Goal: Information Seeking & Learning: Learn about a topic

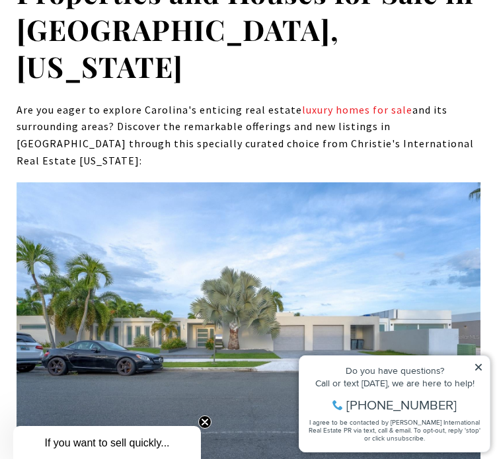
scroll to position [7263, 0]
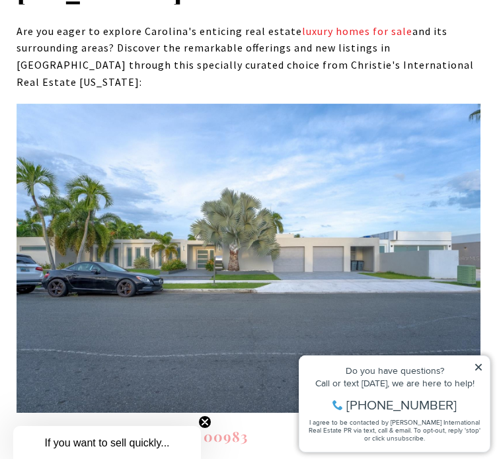
click at [191, 427] on link "B1 CALLE GALICIA CAROLINA PR, 00983" at bounding box center [132, 436] width 231 height 18
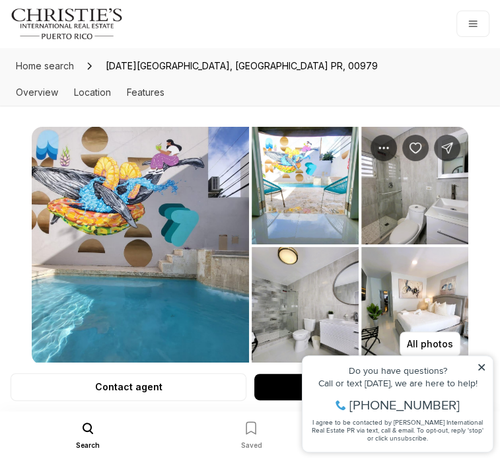
click at [167, 248] on img "View image gallery" at bounding box center [140, 246] width 217 height 238
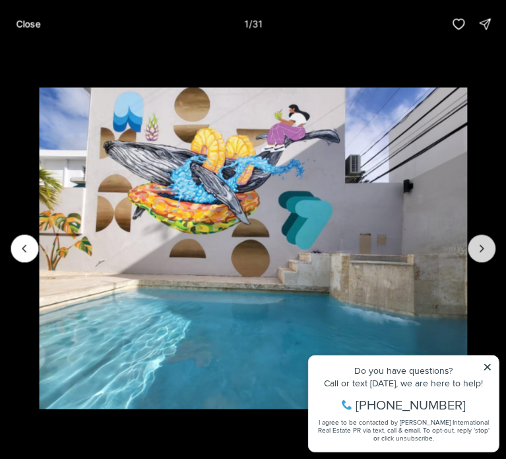
click at [483, 252] on icon "Next slide" at bounding box center [481, 248] width 13 height 13
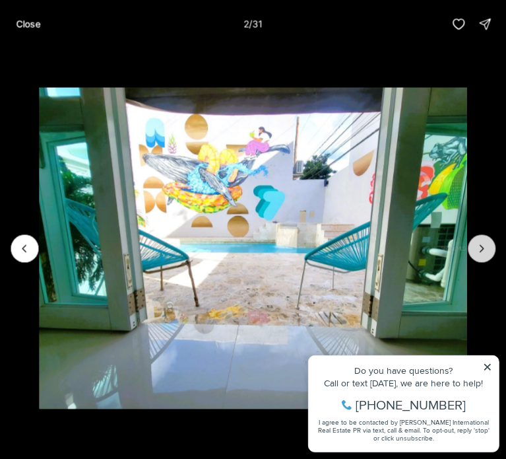
click at [483, 252] on icon "Next slide" at bounding box center [481, 248] width 13 height 13
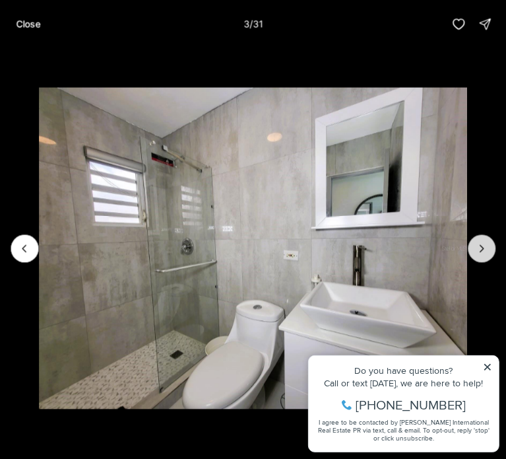
click at [483, 252] on icon "Next slide" at bounding box center [481, 248] width 13 height 13
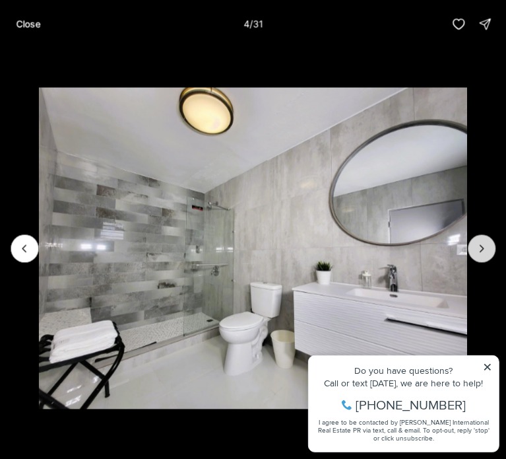
click at [483, 252] on icon "Next slide" at bounding box center [481, 248] width 13 height 13
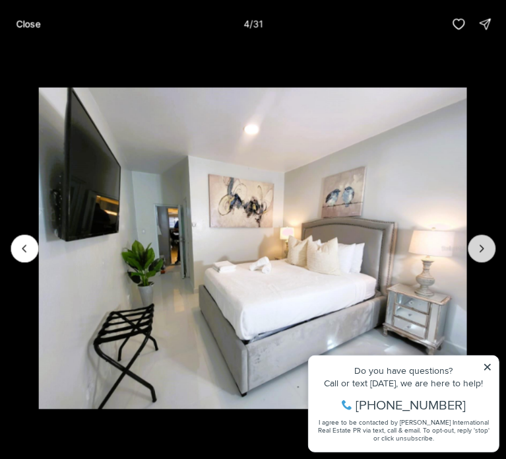
click at [483, 252] on icon "Next slide" at bounding box center [481, 248] width 13 height 13
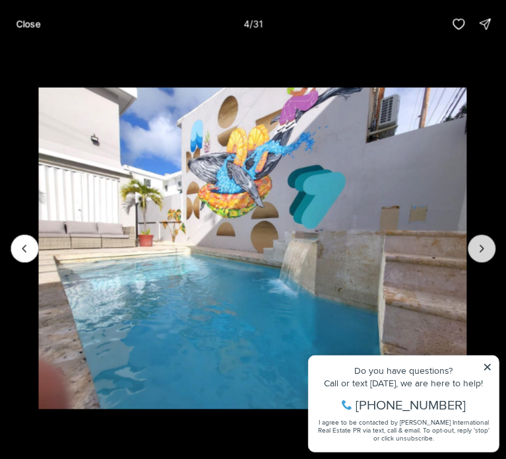
click at [483, 252] on icon "Next slide" at bounding box center [481, 248] width 13 height 13
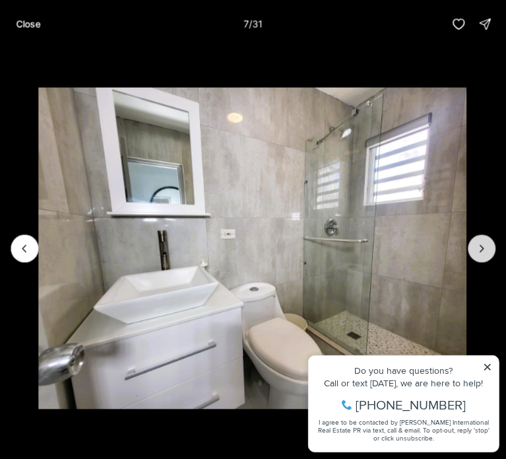
click at [483, 252] on icon "Next slide" at bounding box center [481, 248] width 13 height 13
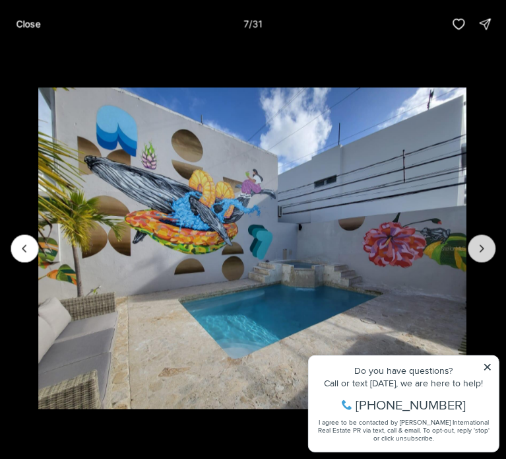
click at [483, 252] on icon "Next slide" at bounding box center [481, 248] width 13 height 13
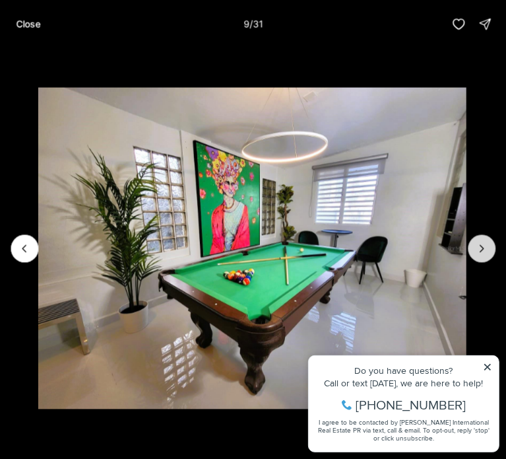
click at [483, 252] on icon "Next slide" at bounding box center [481, 248] width 13 height 13
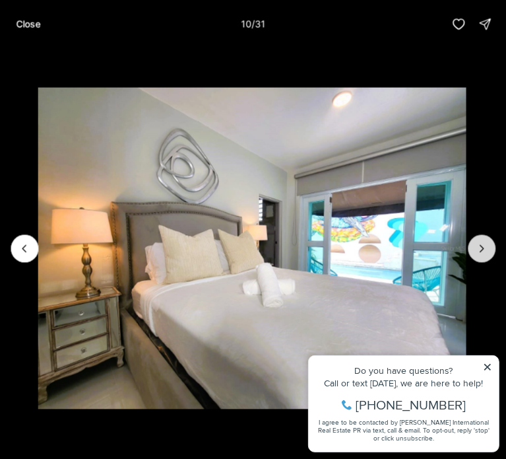
click at [483, 252] on icon "Next slide" at bounding box center [481, 248] width 13 height 13
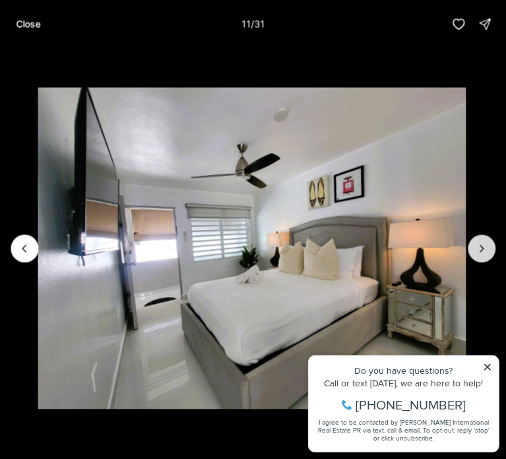
click at [483, 252] on icon "Next slide" at bounding box center [481, 248] width 13 height 13
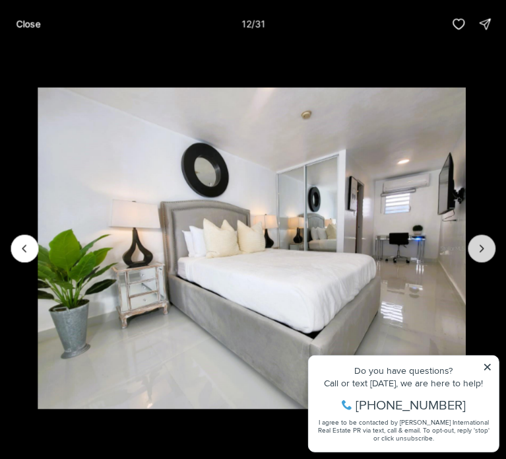
click at [483, 252] on icon "Next slide" at bounding box center [481, 248] width 13 height 13
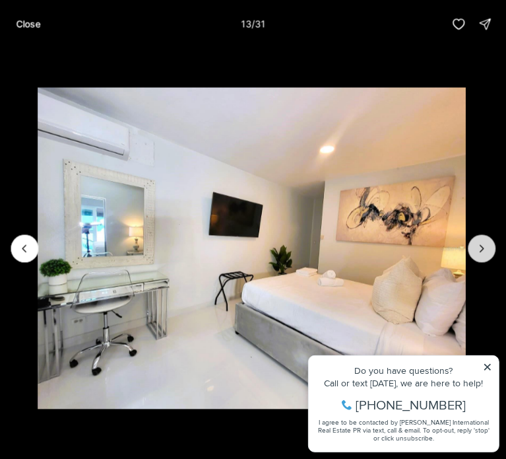
click at [483, 252] on icon "Next slide" at bounding box center [481, 248] width 13 height 13
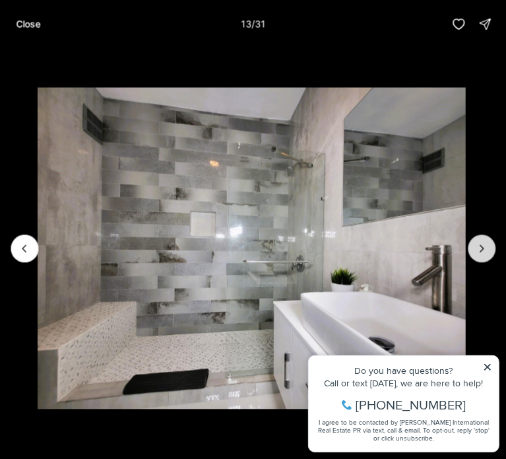
click at [483, 252] on icon "Next slide" at bounding box center [481, 248] width 13 height 13
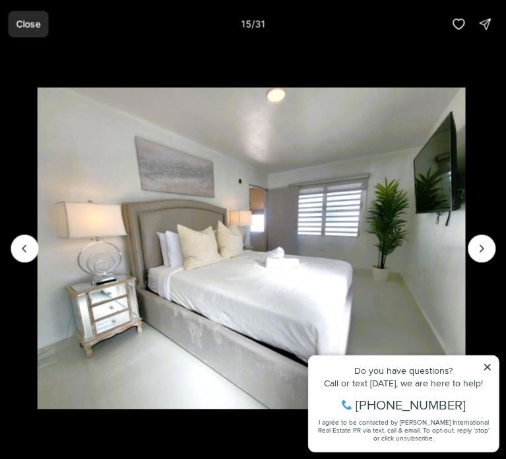
click at [23, 22] on p "Close" at bounding box center [28, 23] width 24 height 11
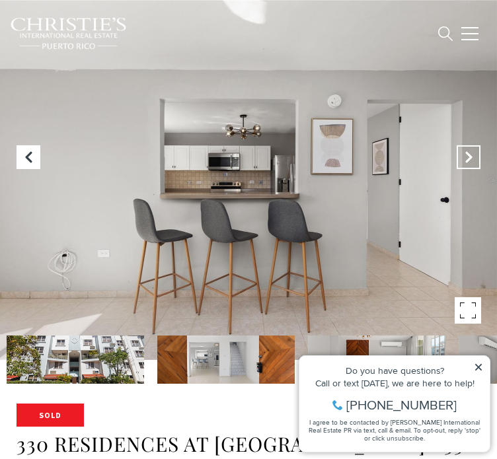
click at [462, 153] on icon "Next Slide" at bounding box center [468, 157] width 13 height 13
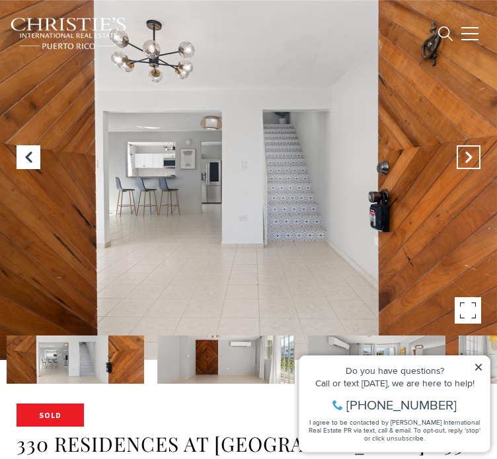
click at [462, 153] on icon "Next Slide" at bounding box center [468, 157] width 13 height 13
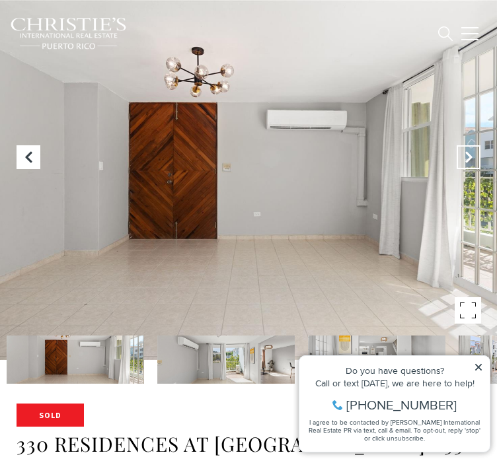
click at [462, 153] on icon "Next Slide" at bounding box center [468, 157] width 13 height 13
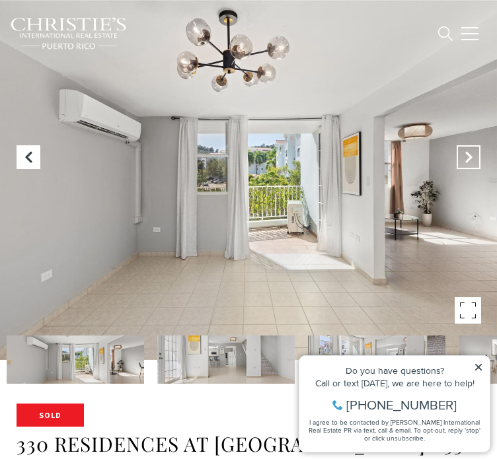
click at [462, 153] on icon "Next Slide" at bounding box center [468, 157] width 13 height 13
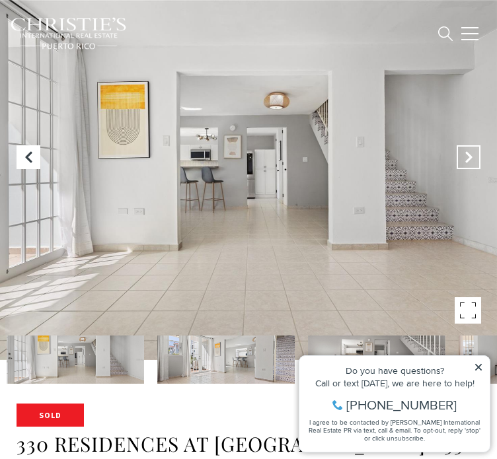
click at [462, 153] on icon "Next Slide" at bounding box center [468, 157] width 13 height 13
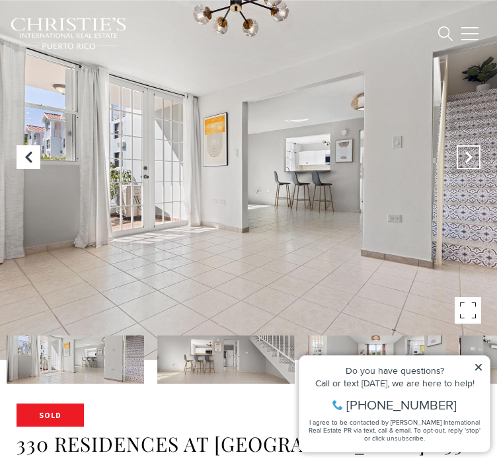
click at [462, 153] on icon "Next Slide" at bounding box center [468, 157] width 13 height 13
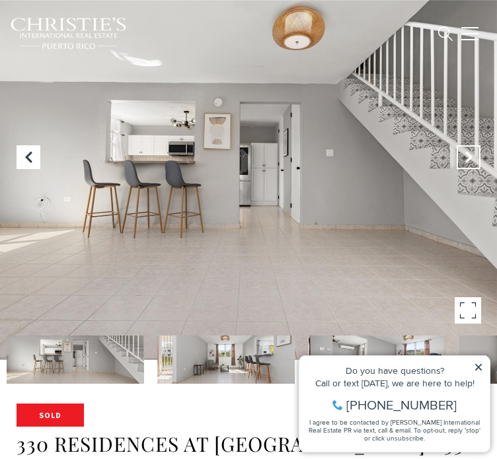
click at [462, 153] on icon "Next Slide" at bounding box center [468, 157] width 13 height 13
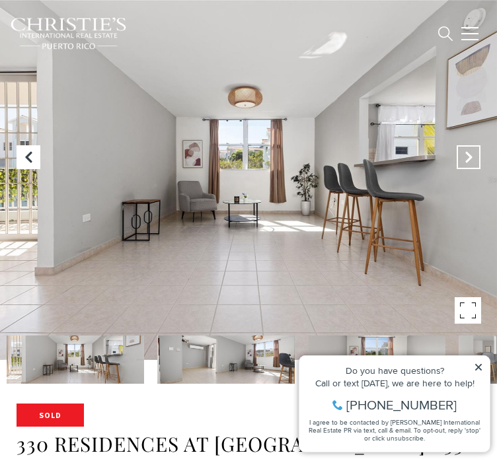
click at [462, 153] on icon "Next Slide" at bounding box center [468, 157] width 13 height 13
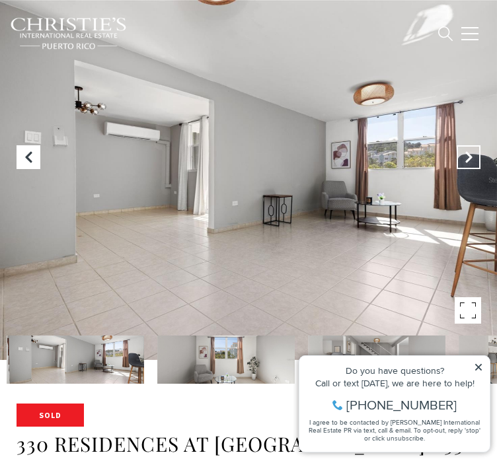
click at [462, 153] on icon "Next Slide" at bounding box center [468, 157] width 13 height 13
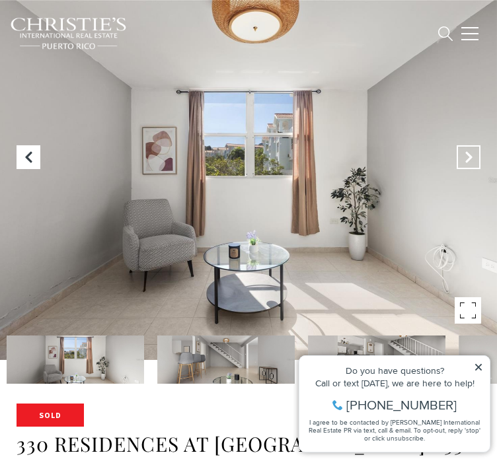
click at [462, 153] on icon "Next Slide" at bounding box center [468, 157] width 13 height 13
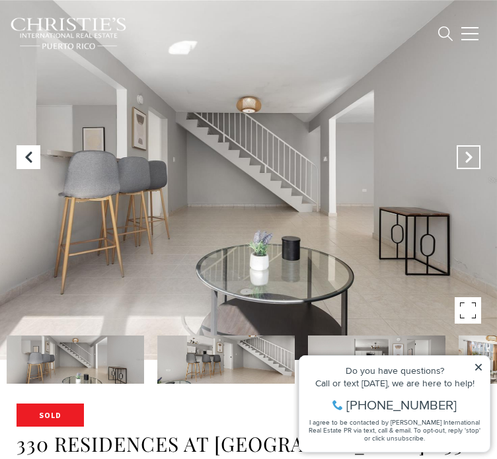
click at [462, 153] on icon "Next Slide" at bounding box center [468, 157] width 13 height 13
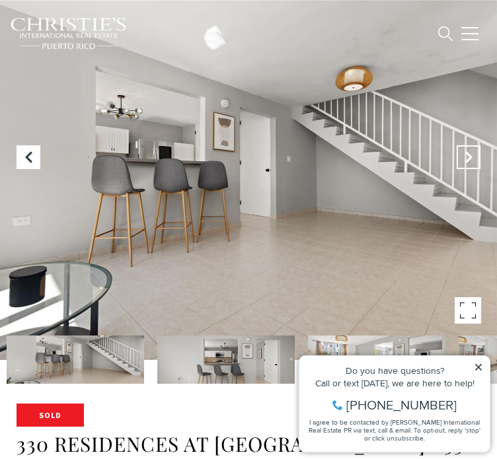
click at [462, 153] on icon "Next Slide" at bounding box center [468, 157] width 13 height 13
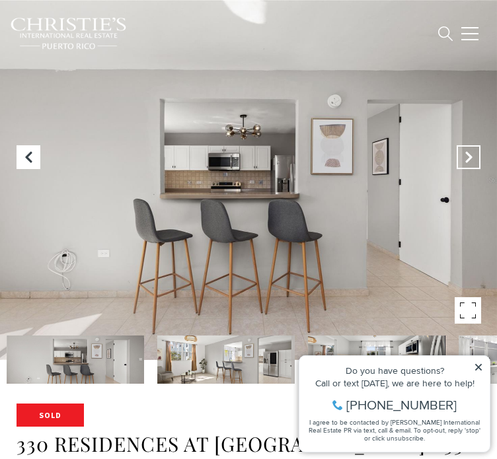
click at [462, 153] on icon "Next Slide" at bounding box center [468, 157] width 13 height 13
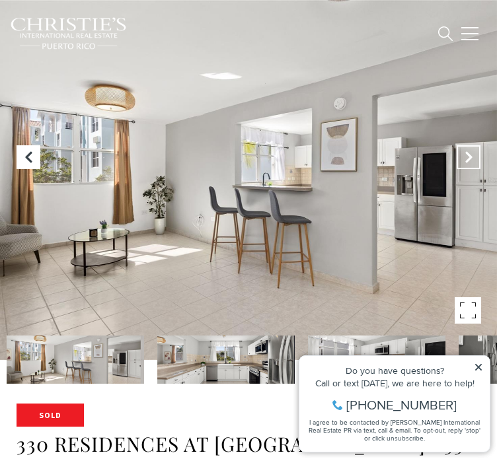
click at [462, 153] on icon "Next Slide" at bounding box center [468, 157] width 13 height 13
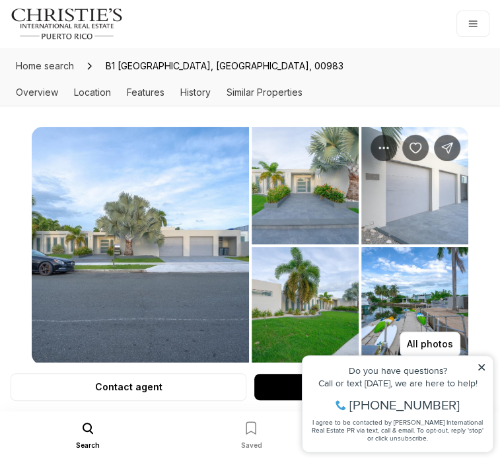
click at [156, 238] on img "View image gallery" at bounding box center [140, 246] width 217 height 238
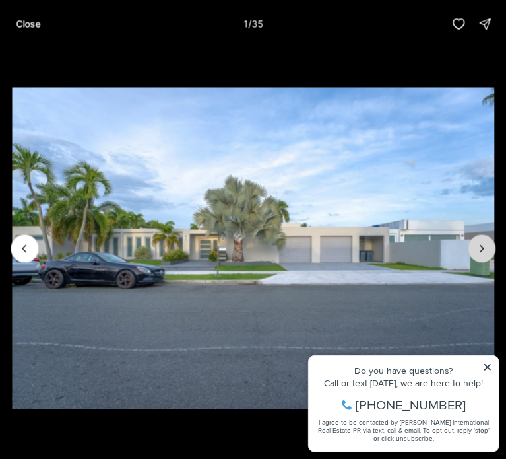
click at [483, 249] on icon "Next slide" at bounding box center [482, 248] width 3 height 7
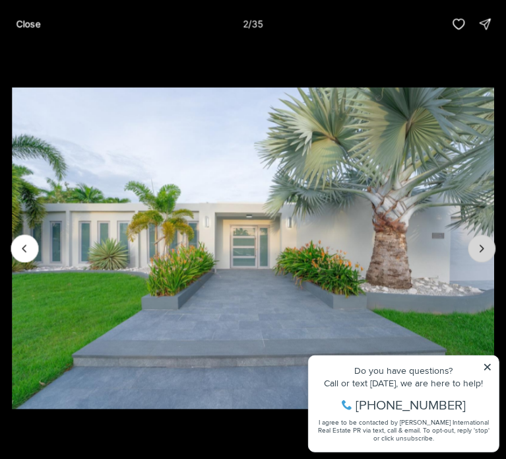
click at [483, 249] on icon "Next slide" at bounding box center [482, 248] width 3 height 7
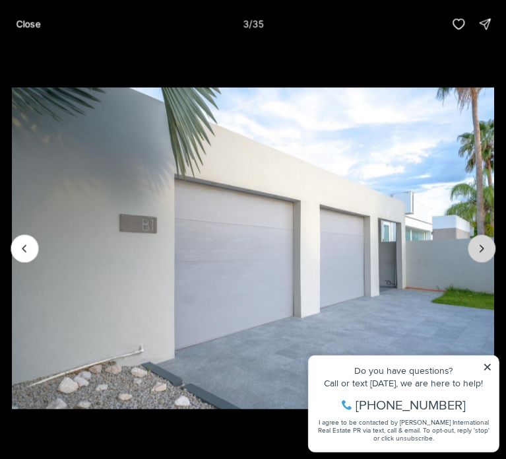
click at [483, 249] on icon "Next slide" at bounding box center [482, 248] width 3 height 7
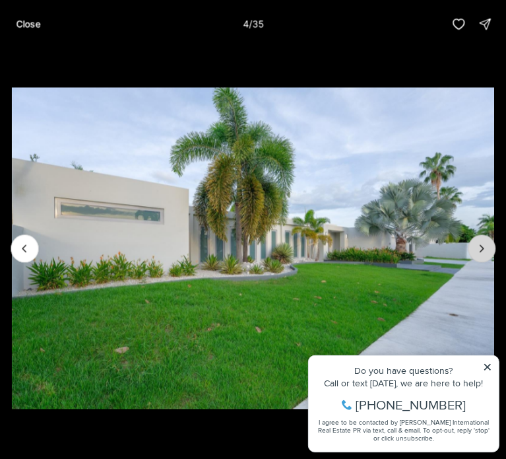
click at [483, 249] on icon "Next slide" at bounding box center [482, 248] width 3 height 7
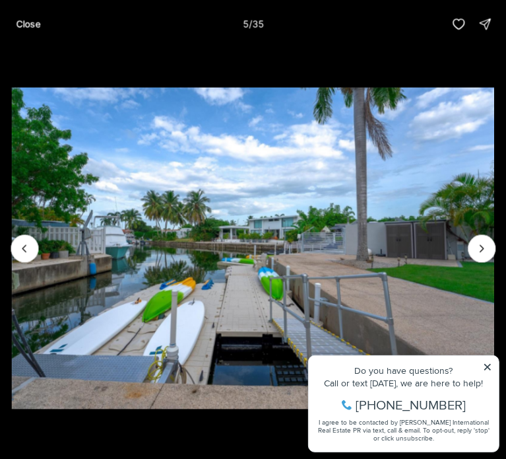
click at [487, 365] on img "5 of 35" at bounding box center [253, 248] width 482 height 322
click at [479, 243] on icon "Next slide" at bounding box center [481, 248] width 13 height 13
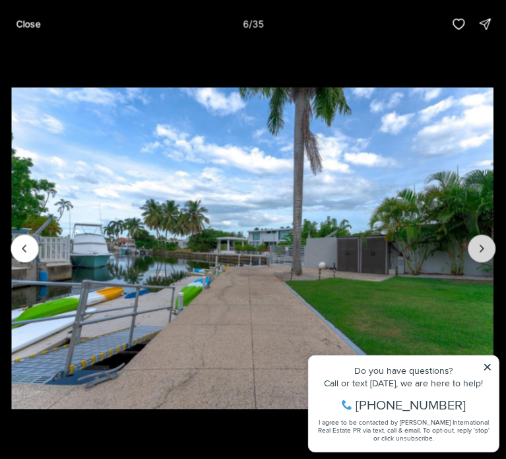
click at [479, 243] on icon "Next slide" at bounding box center [481, 248] width 13 height 13
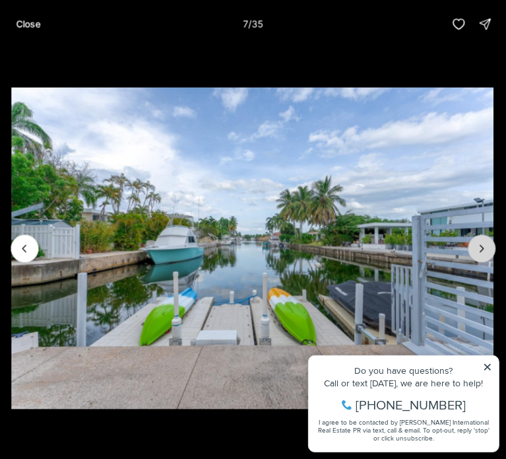
click at [479, 243] on icon "Next slide" at bounding box center [481, 248] width 13 height 13
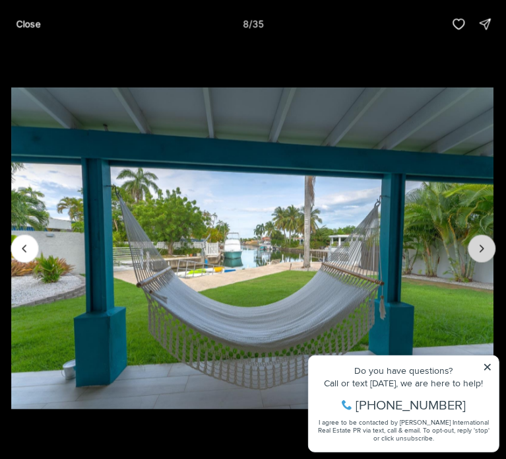
click at [479, 243] on icon "Next slide" at bounding box center [481, 248] width 13 height 13
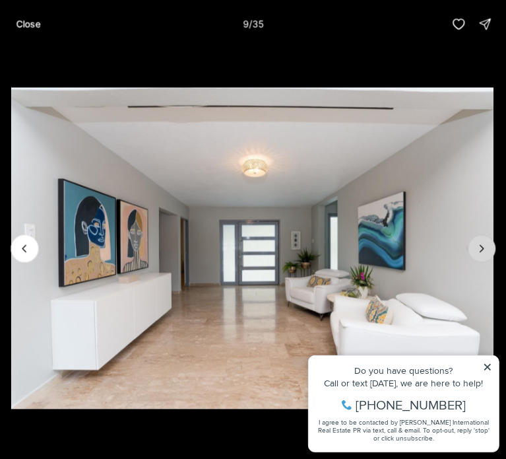
click at [479, 243] on icon "Next slide" at bounding box center [481, 248] width 13 height 13
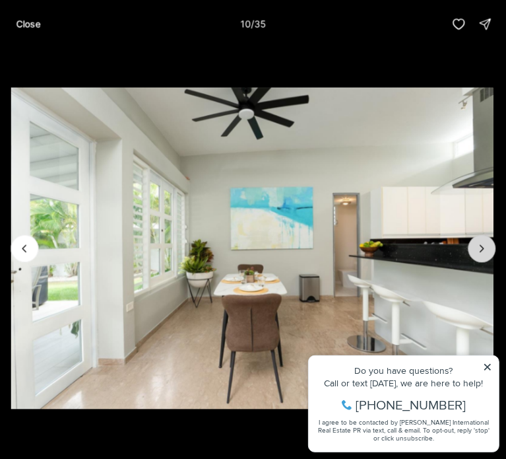
click at [479, 243] on icon "Next slide" at bounding box center [481, 248] width 13 height 13
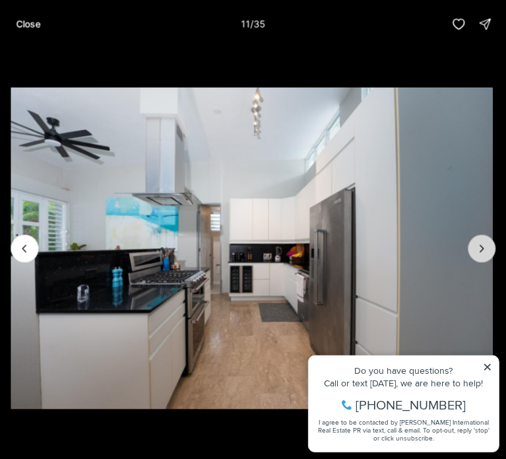
click at [479, 243] on icon "Next slide" at bounding box center [481, 248] width 13 height 13
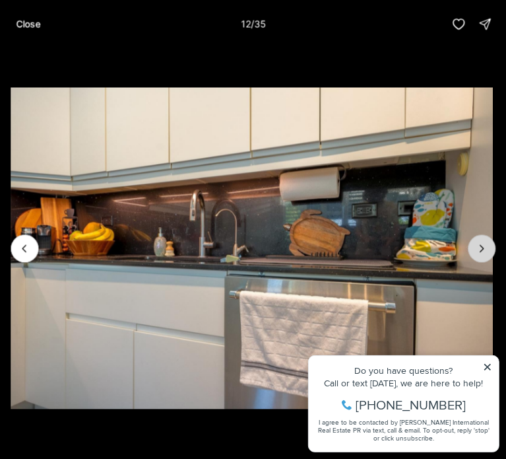
click at [479, 243] on icon "Next slide" at bounding box center [481, 248] width 13 height 13
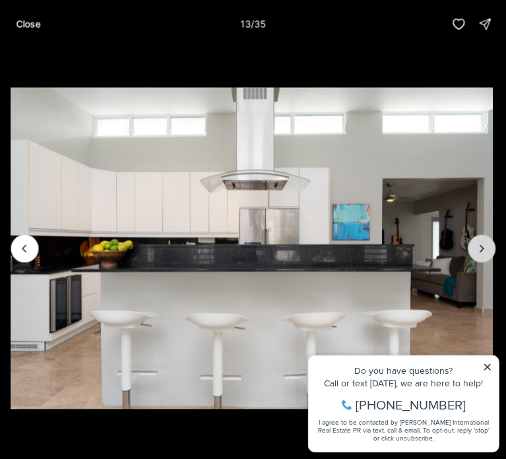
click at [479, 243] on icon "Next slide" at bounding box center [481, 248] width 13 height 13
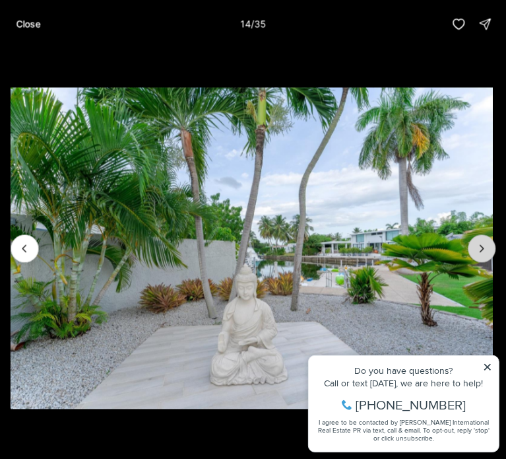
click at [479, 243] on icon "Next slide" at bounding box center [481, 248] width 13 height 13
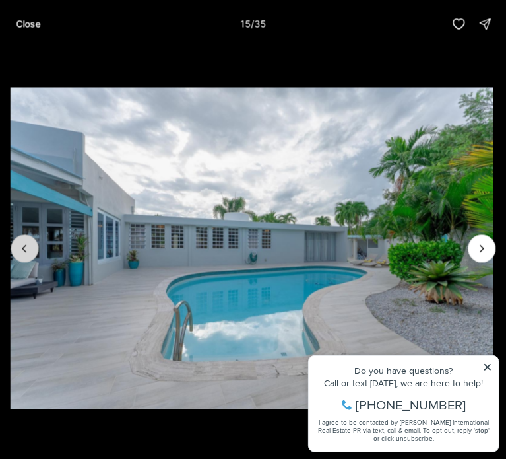
click at [34, 245] on button "Previous slide" at bounding box center [25, 248] width 28 height 28
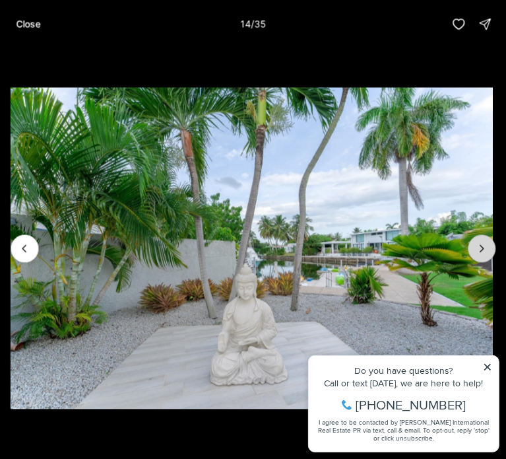
click at [473, 245] on button "Next slide" at bounding box center [482, 248] width 28 height 28
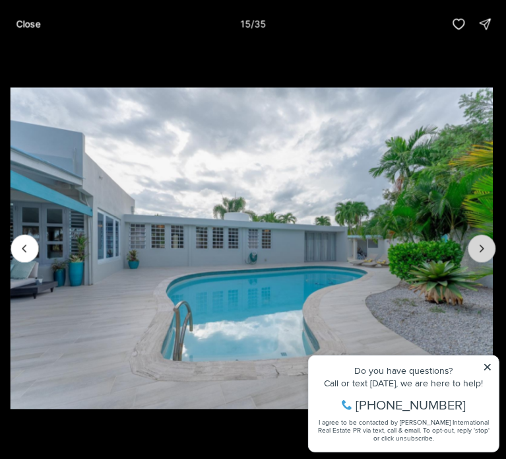
click at [473, 245] on button "Next slide" at bounding box center [482, 248] width 28 height 28
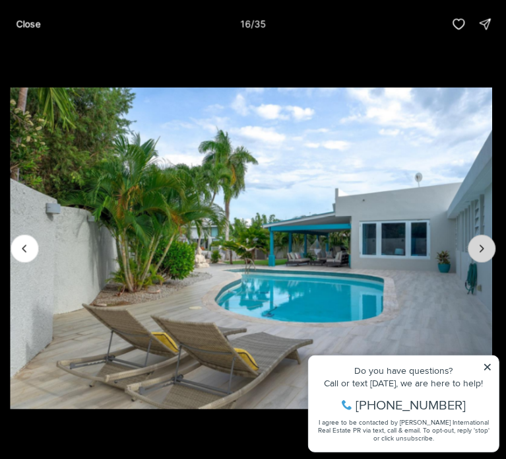
click at [473, 245] on button "Next slide" at bounding box center [482, 248] width 28 height 28
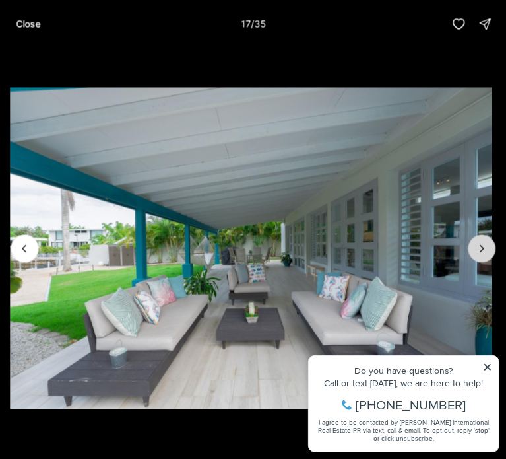
click at [473, 245] on button "Next slide" at bounding box center [482, 248] width 28 height 28
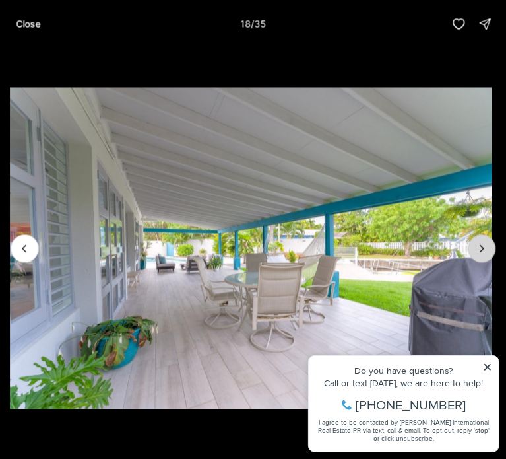
click at [473, 245] on button "Next slide" at bounding box center [482, 248] width 28 height 28
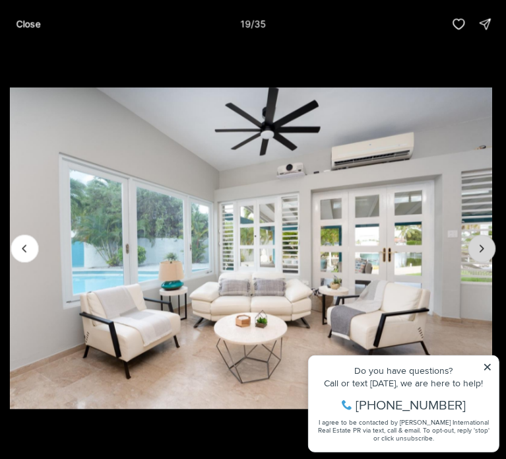
click at [473, 245] on button "Next slide" at bounding box center [482, 248] width 28 height 28
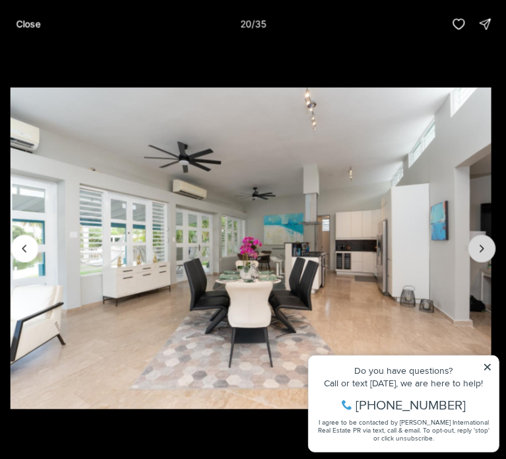
click at [473, 245] on button "Next slide" at bounding box center [482, 248] width 28 height 28
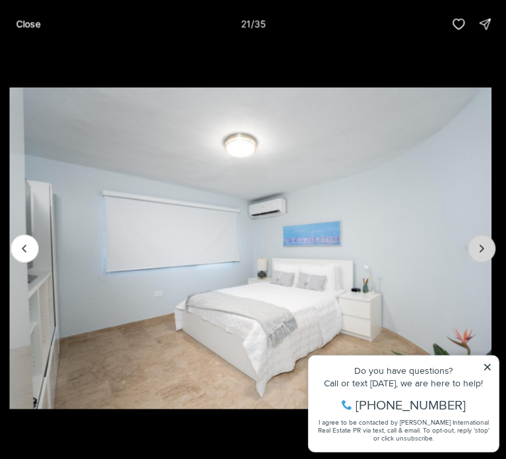
click at [473, 245] on button "Next slide" at bounding box center [482, 248] width 28 height 28
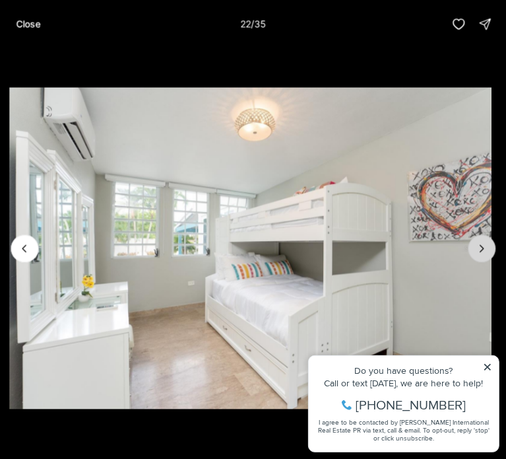
click at [473, 245] on button "Next slide" at bounding box center [482, 248] width 28 height 28
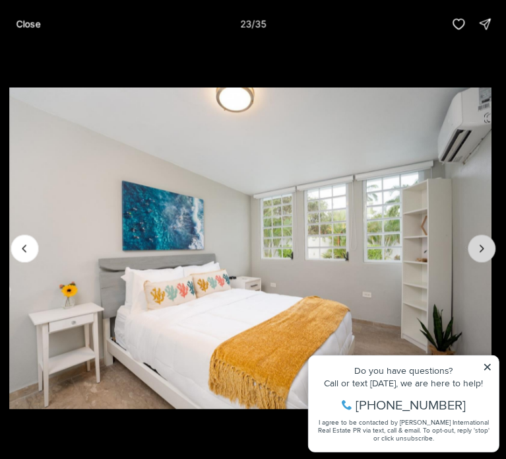
click at [473, 245] on button "Next slide" at bounding box center [482, 248] width 28 height 28
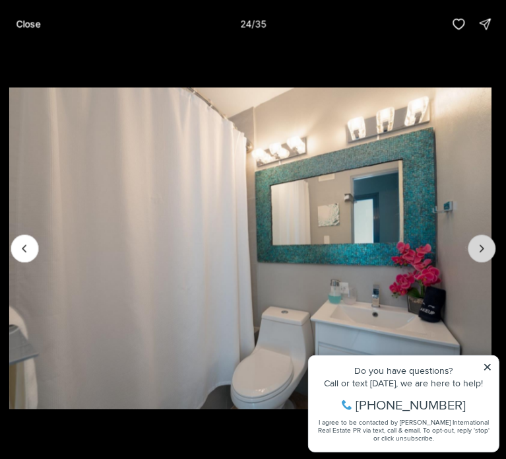
click at [473, 245] on button "Next slide" at bounding box center [482, 248] width 28 height 28
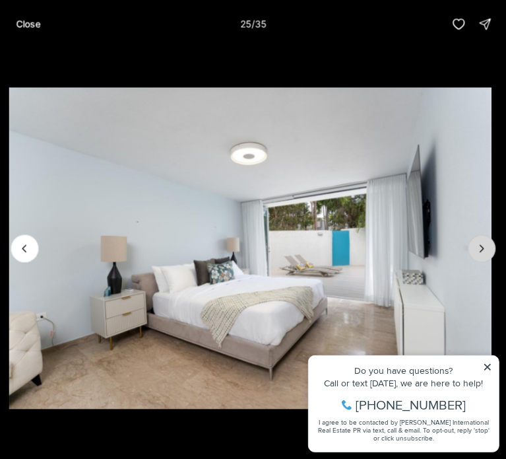
click at [473, 245] on button "Next slide" at bounding box center [482, 248] width 28 height 28
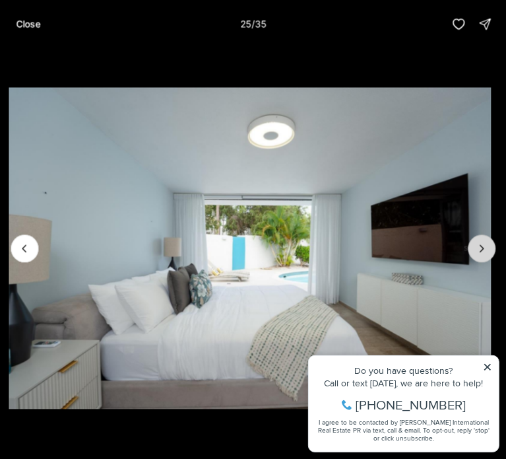
click at [473, 245] on button "Next slide" at bounding box center [482, 248] width 28 height 28
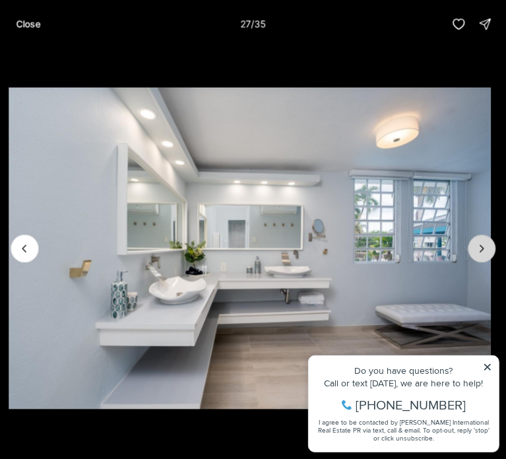
click at [473, 245] on button "Next slide" at bounding box center [482, 248] width 28 height 28
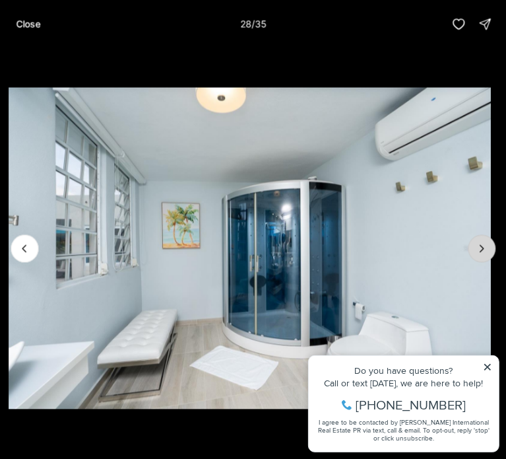
click at [473, 245] on button "Next slide" at bounding box center [482, 248] width 28 height 28
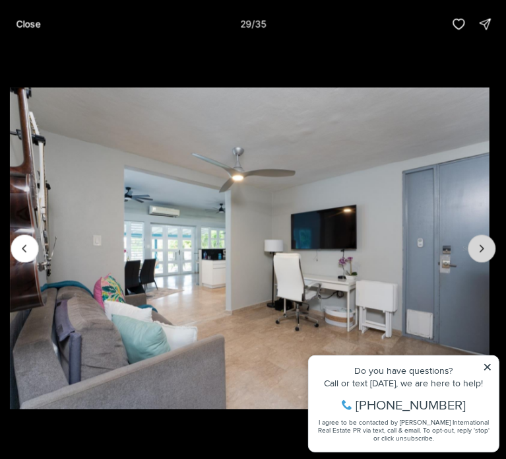
click at [473, 245] on button "Next slide" at bounding box center [482, 248] width 28 height 28
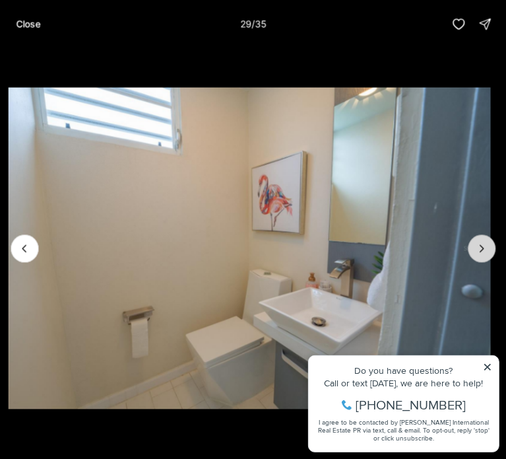
click at [473, 245] on button "Next slide" at bounding box center [482, 248] width 28 height 28
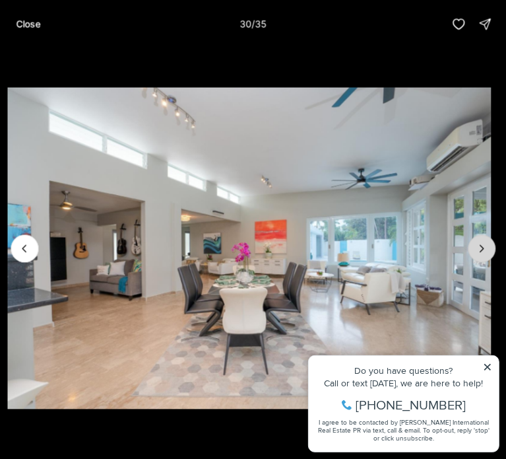
click at [473, 245] on button "Next slide" at bounding box center [482, 248] width 28 height 28
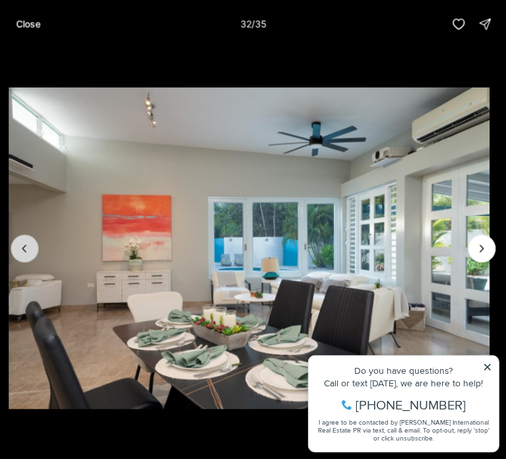
click at [26, 250] on icon "Previous slide" at bounding box center [24, 248] width 13 height 13
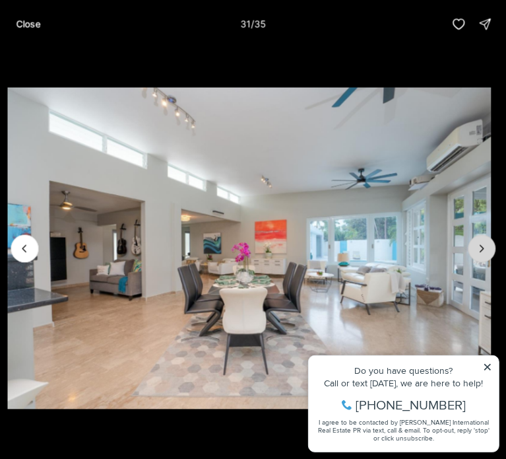
click at [484, 245] on icon "Next slide" at bounding box center [481, 248] width 13 height 13
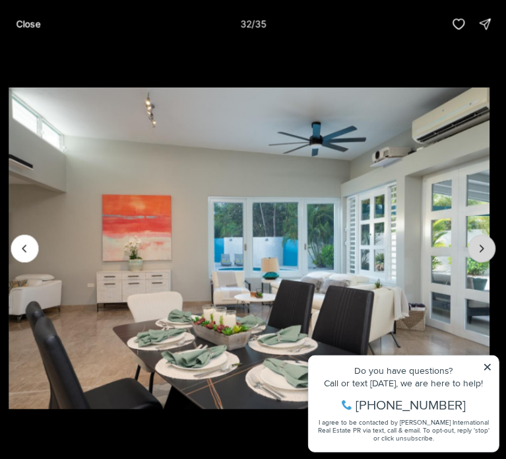
click at [484, 245] on icon "Next slide" at bounding box center [481, 248] width 13 height 13
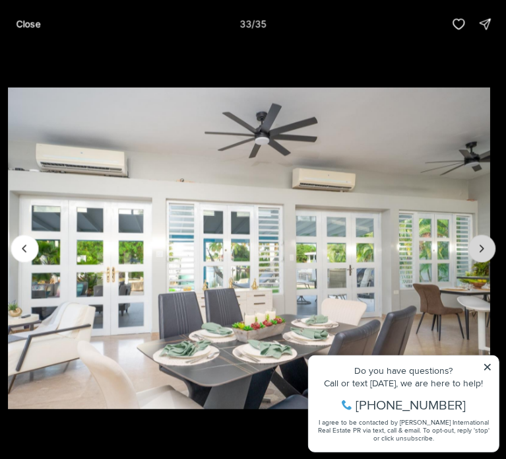
click at [484, 245] on icon "Next slide" at bounding box center [481, 248] width 13 height 13
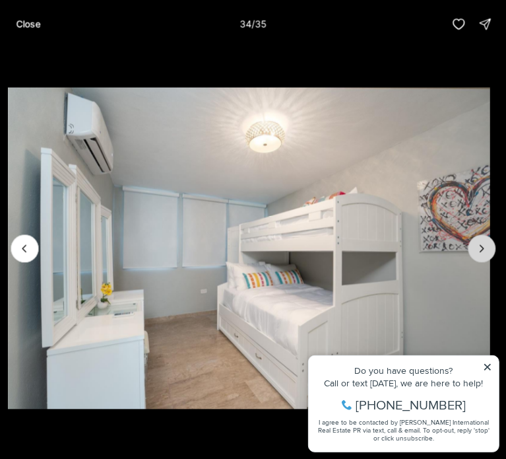
click at [484, 245] on icon "Next slide" at bounding box center [481, 248] width 13 height 13
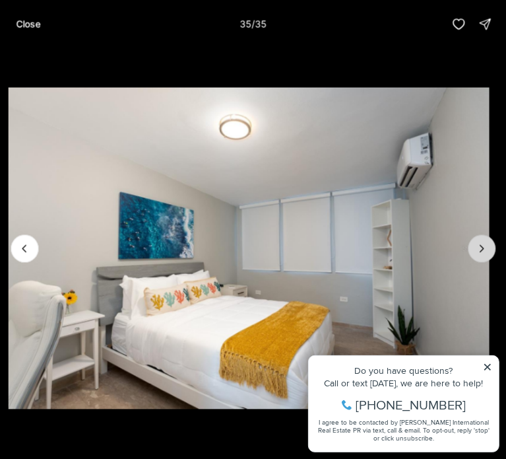
click at [484, 245] on div at bounding box center [482, 248] width 28 height 28
click at [32, 23] on p "Close" at bounding box center [28, 23] width 24 height 11
